Goal: Transaction & Acquisition: Purchase product/service

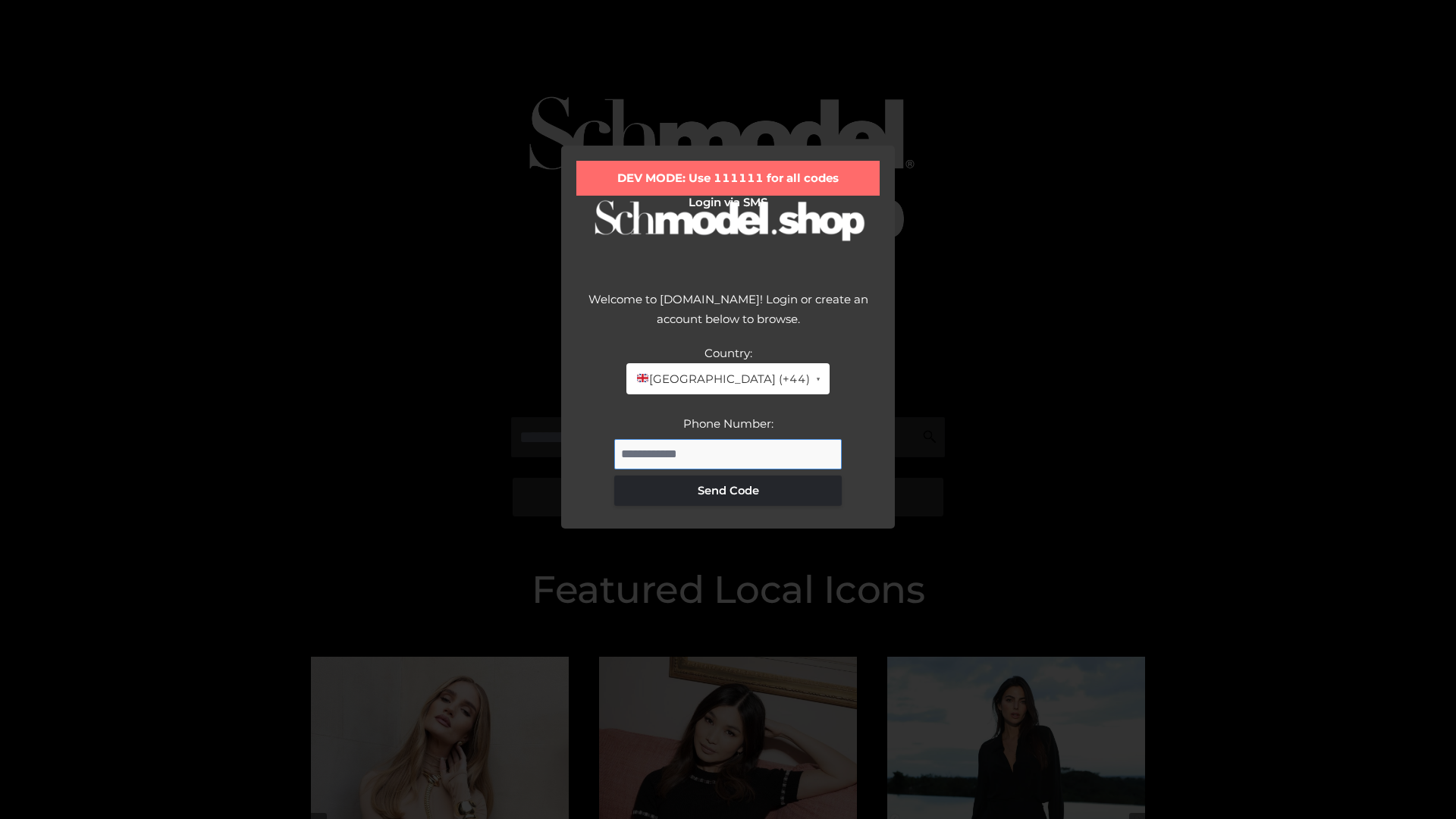
click at [728, 454] on input "Phone Number:" at bounding box center [728, 454] width 228 height 30
type input "**********"
click at [728, 490] on button "Send Code" at bounding box center [728, 491] width 228 height 30
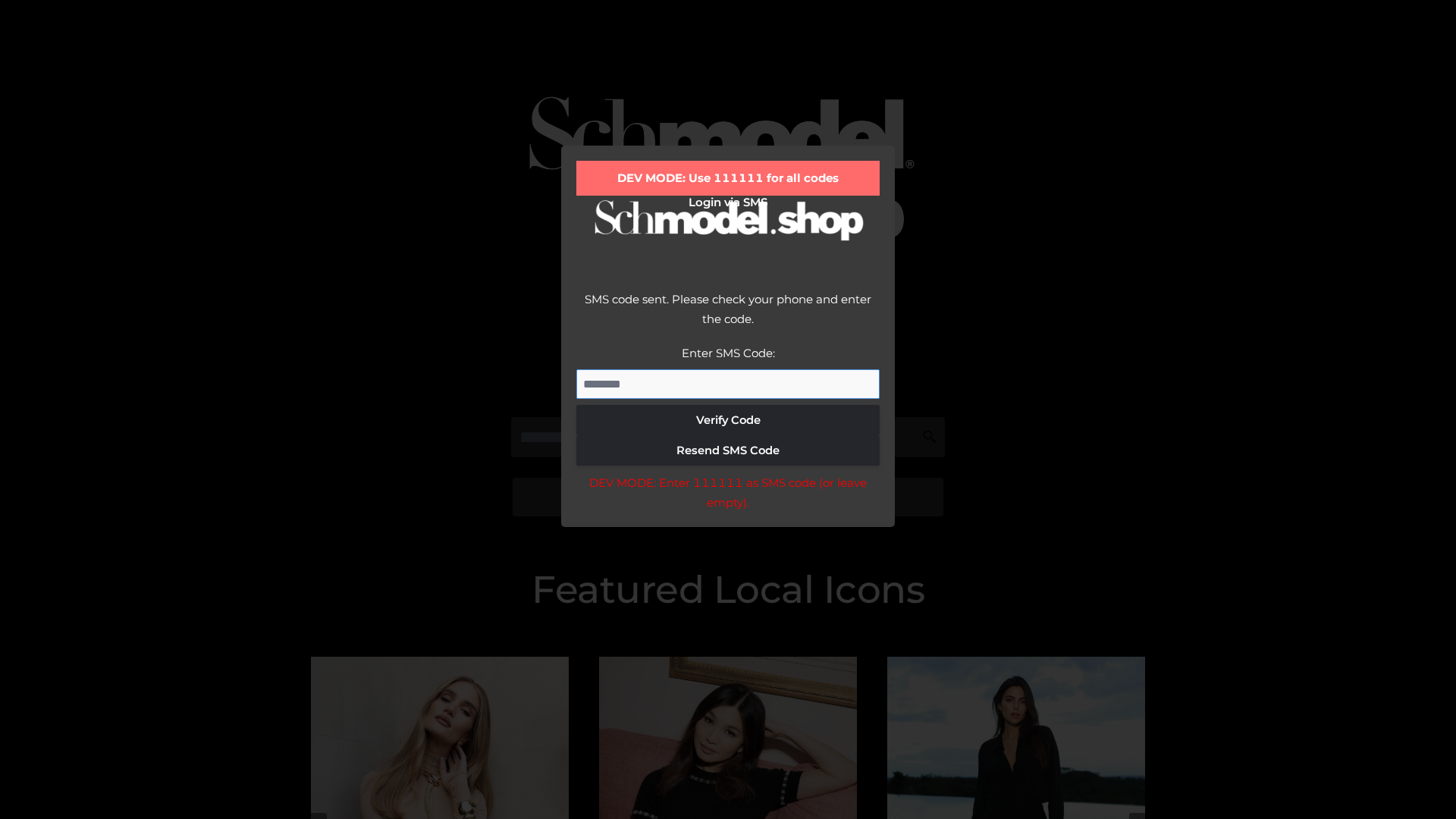
click at [728, 384] on input "Enter SMS Code:" at bounding box center [728, 384] width 304 height 30
type input "******"
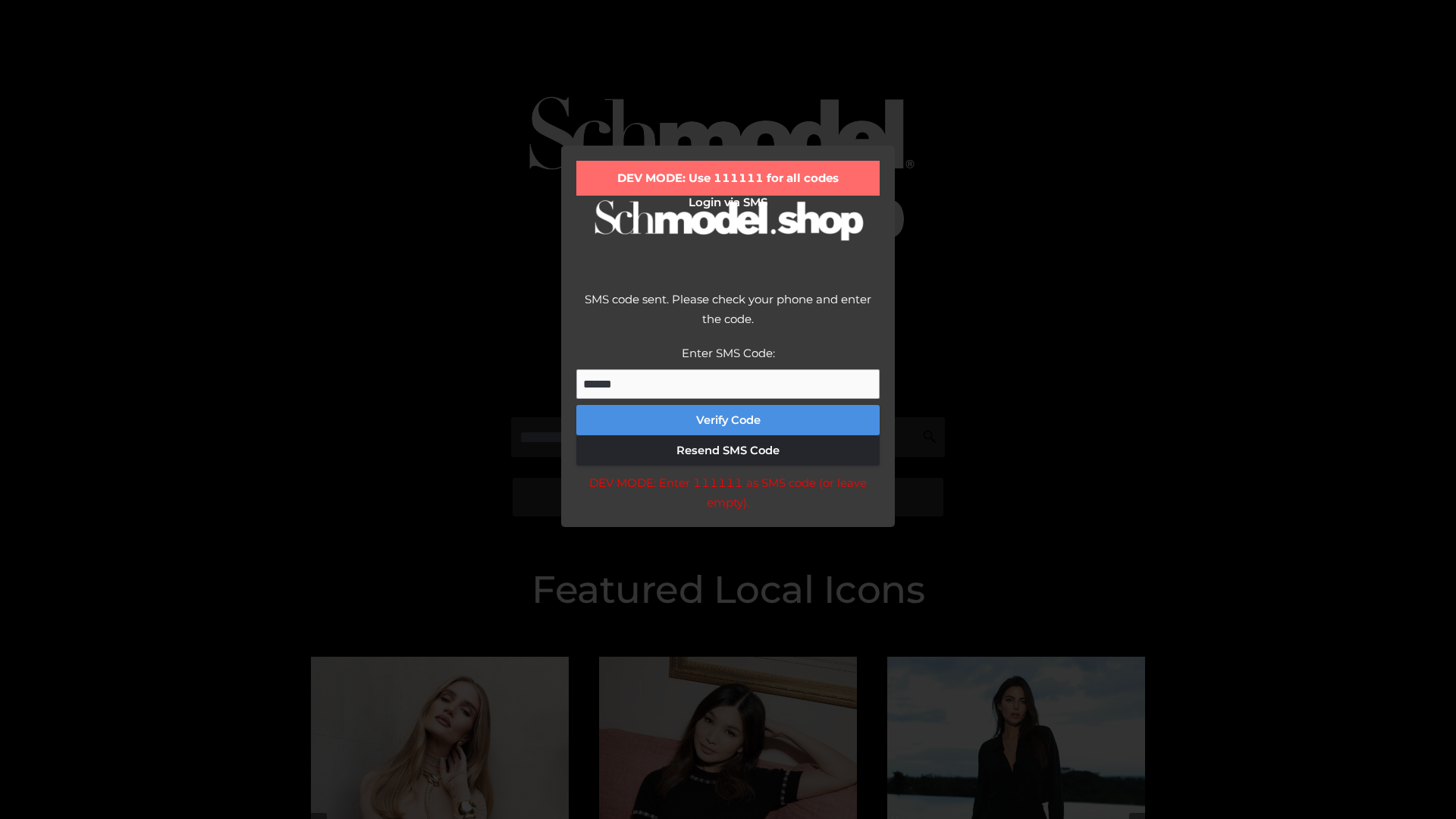
click at [728, 420] on button "Verify Code" at bounding box center [728, 420] width 304 height 30
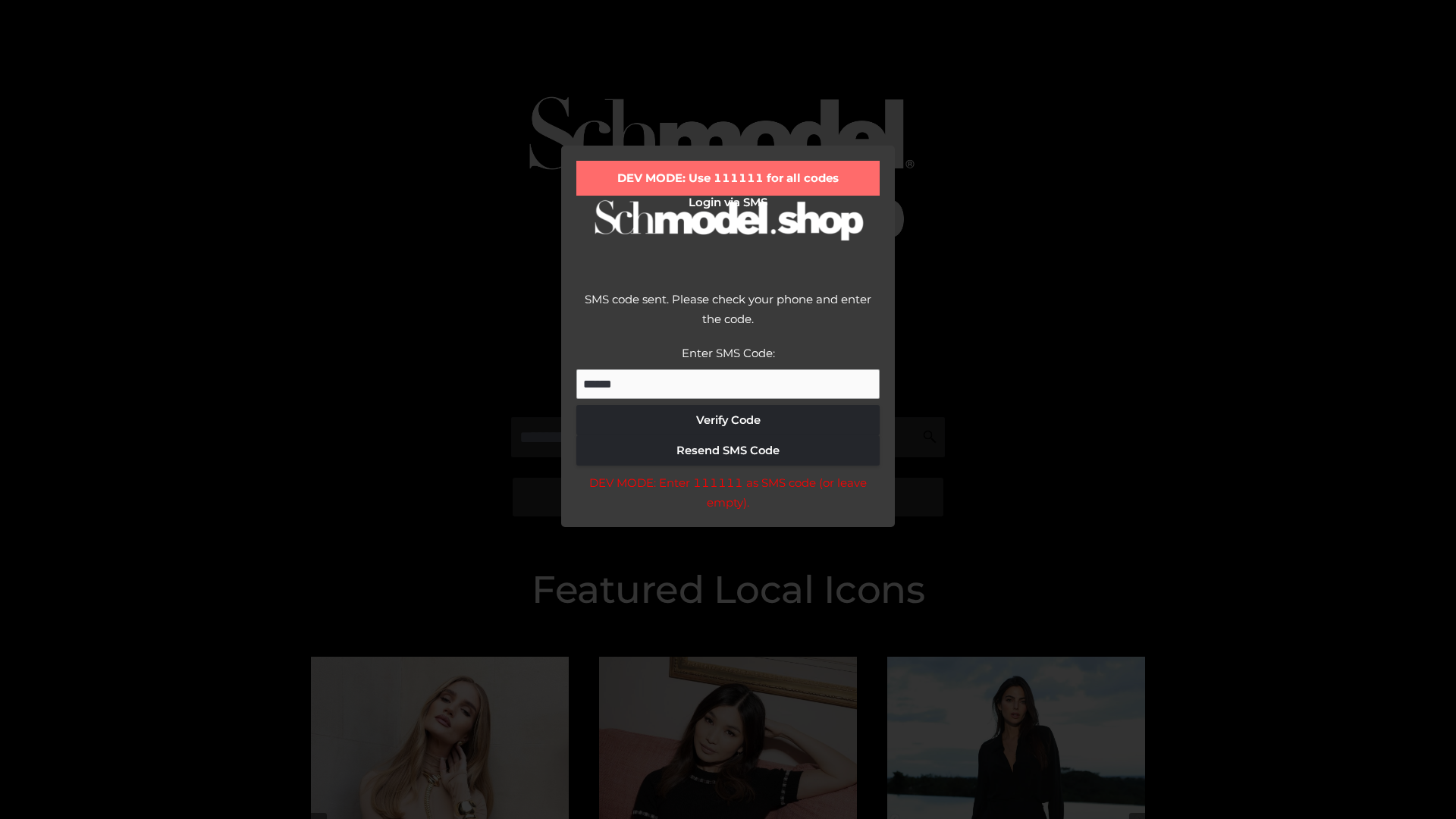
click at [728, 497] on div "DEV MODE: Enter 111111 as SMS code (or leave empty)." at bounding box center [728, 492] width 304 height 39
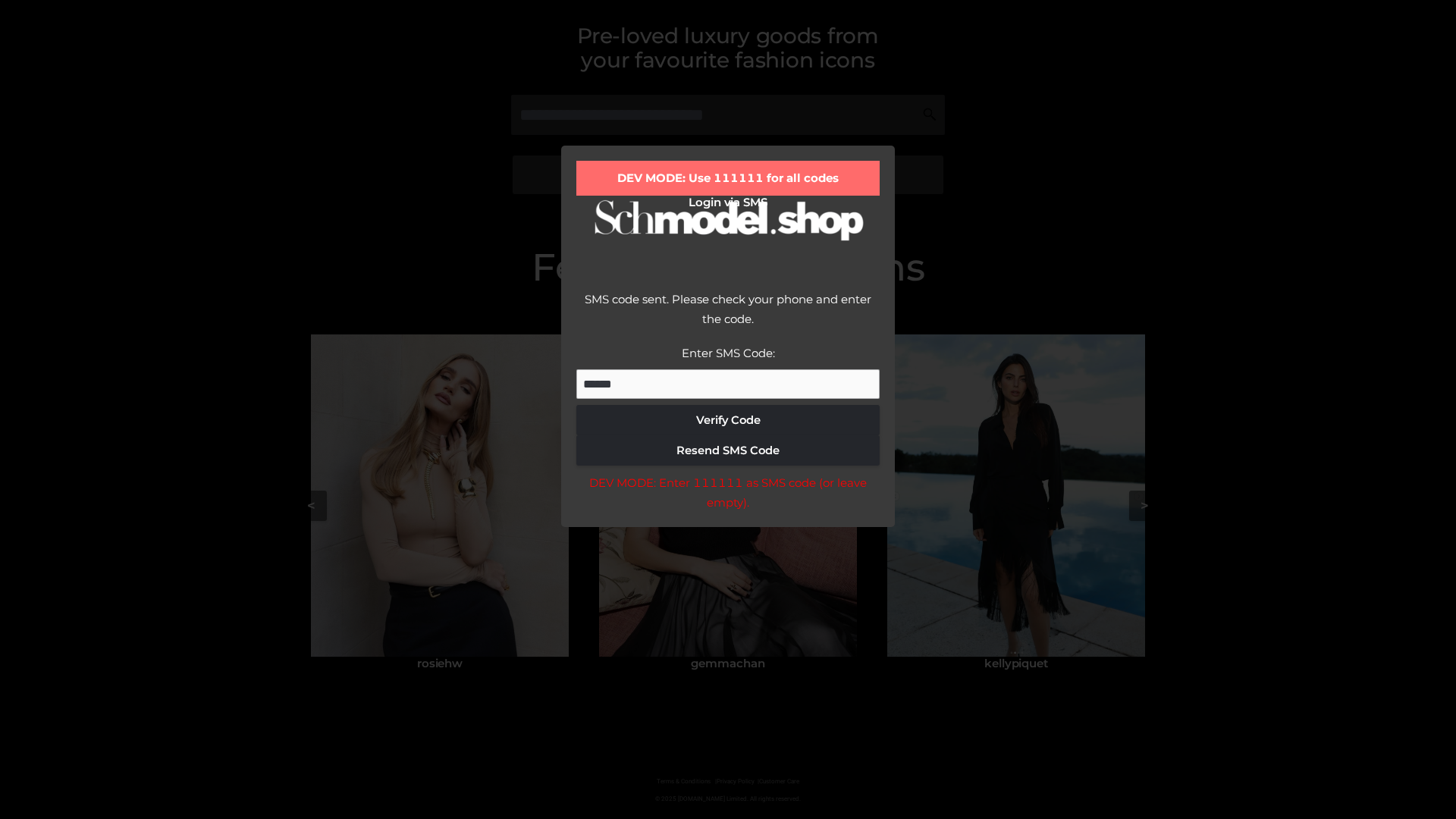
scroll to position [323, 0]
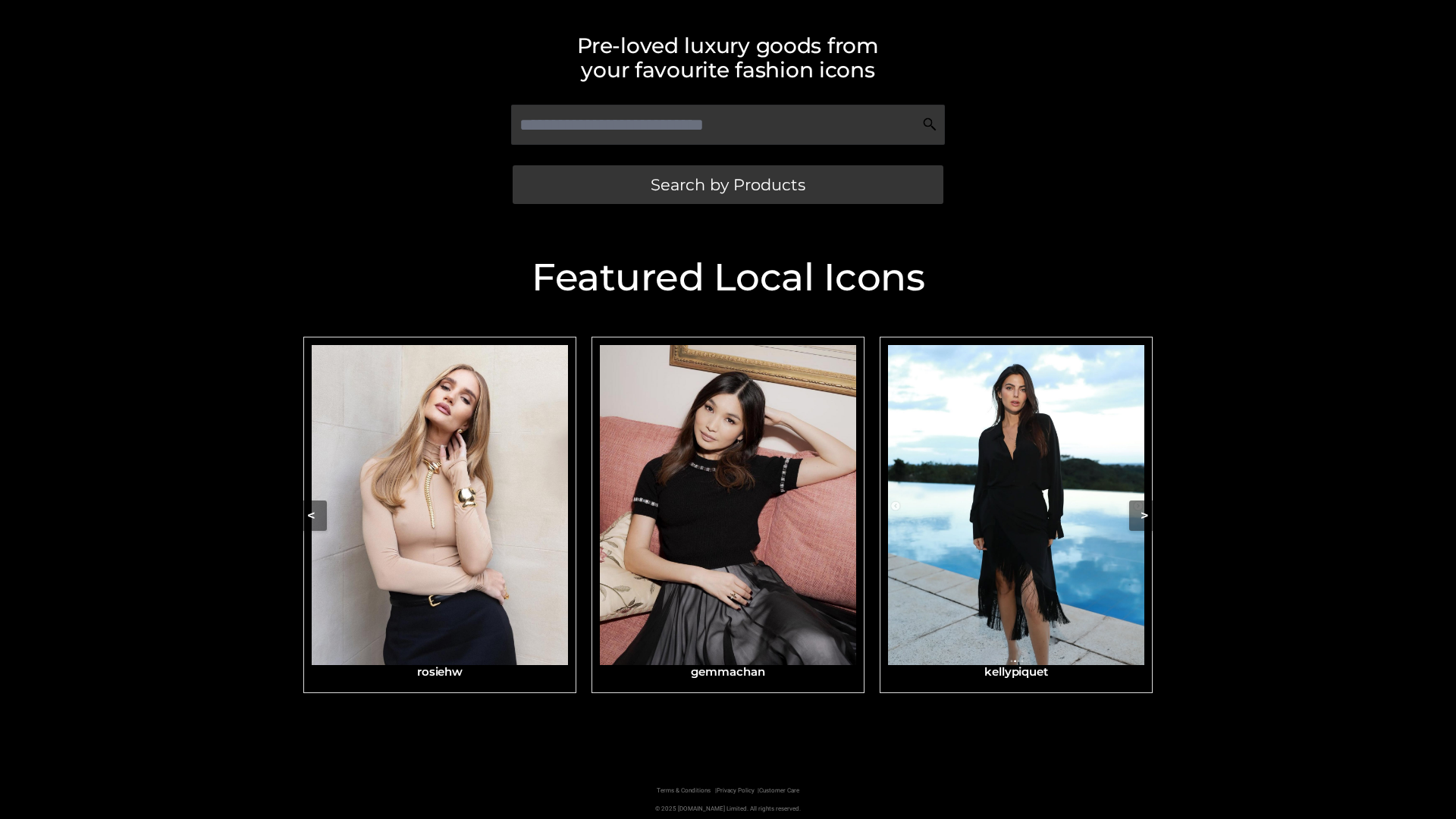
scroll to position [323, 0]
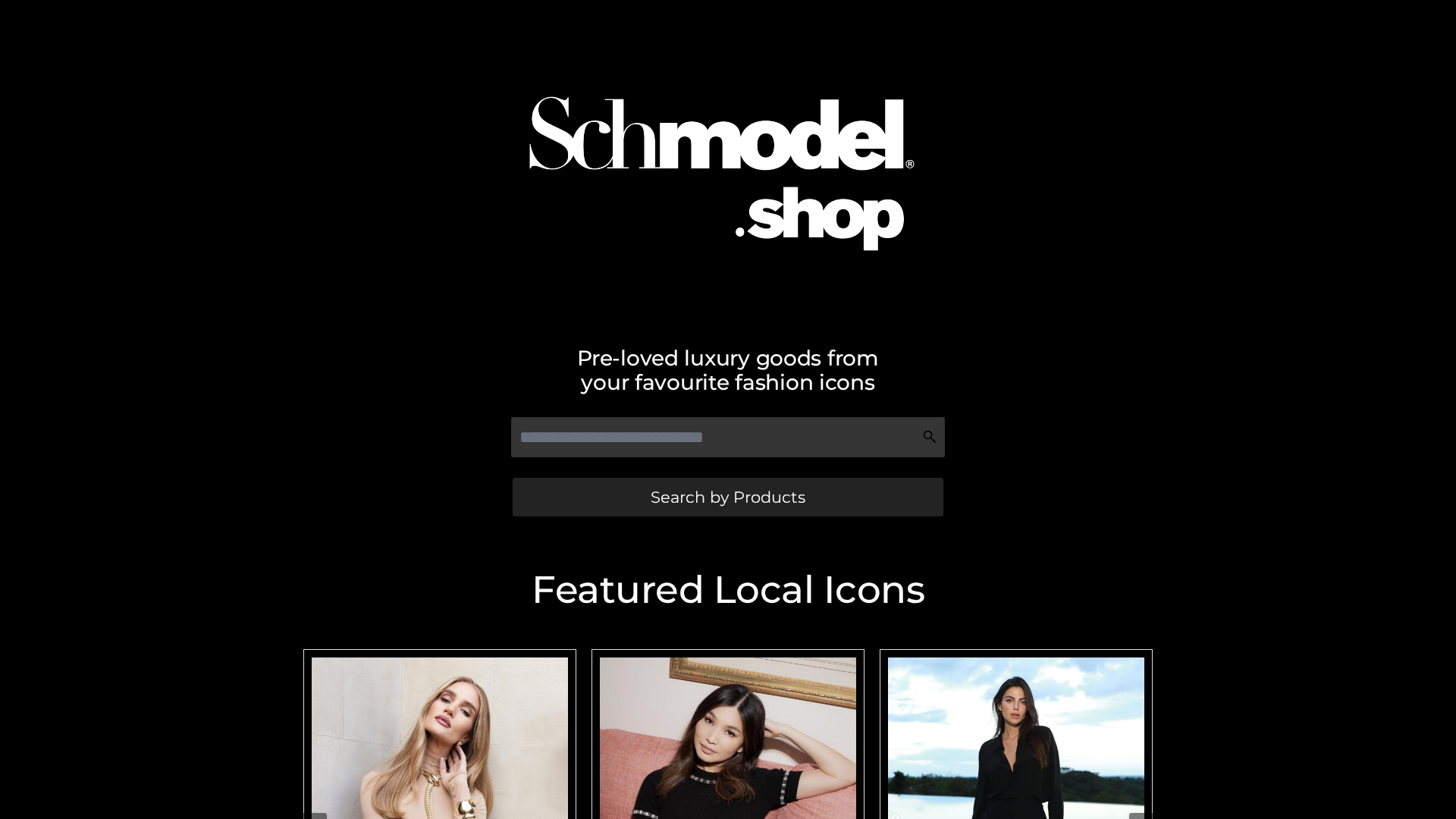
click at [728, 497] on span "Search by Products" at bounding box center [728, 497] width 155 height 16
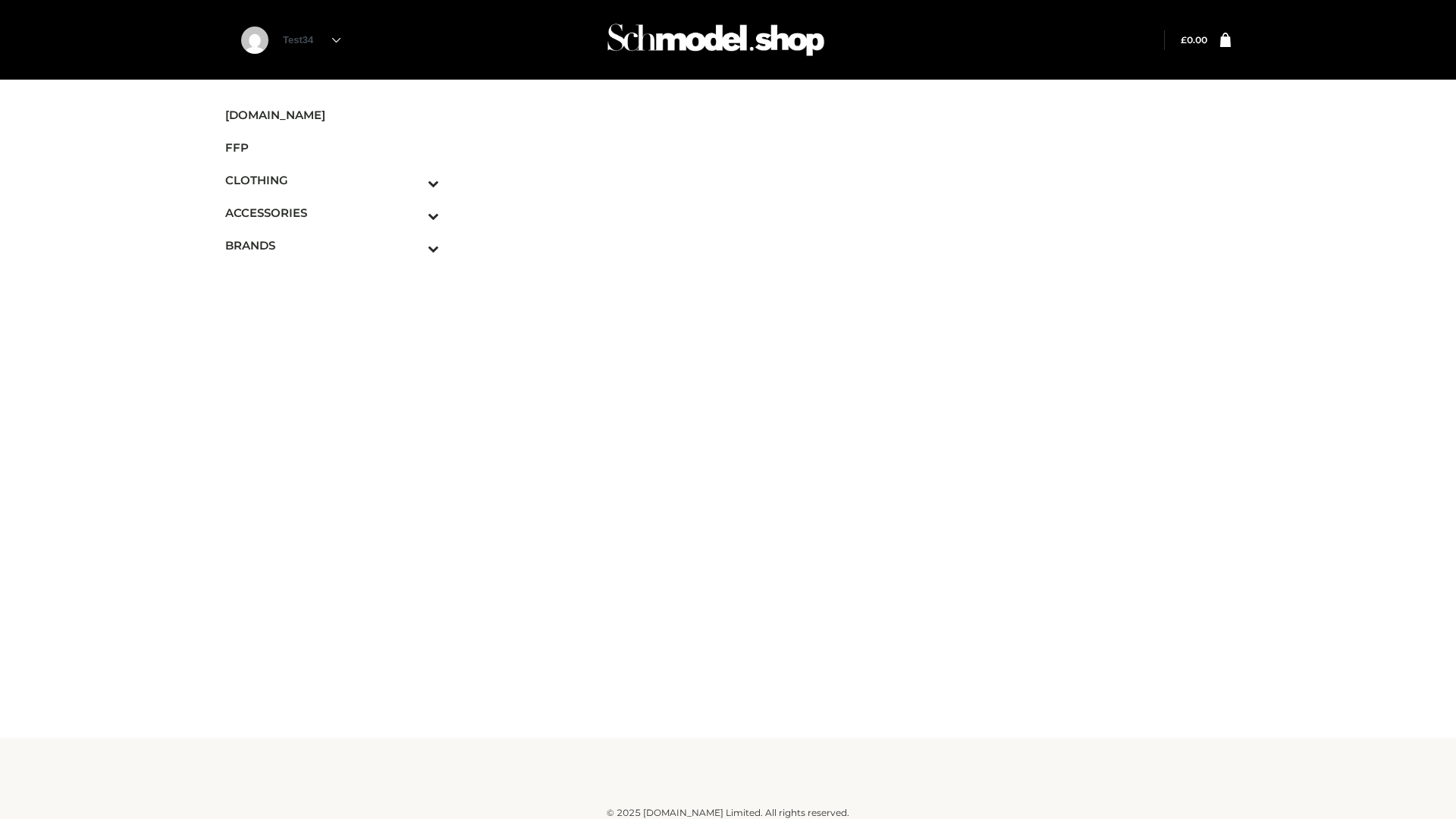
scroll to position [9, 0]
